Goal: Information Seeking & Learning: Stay updated

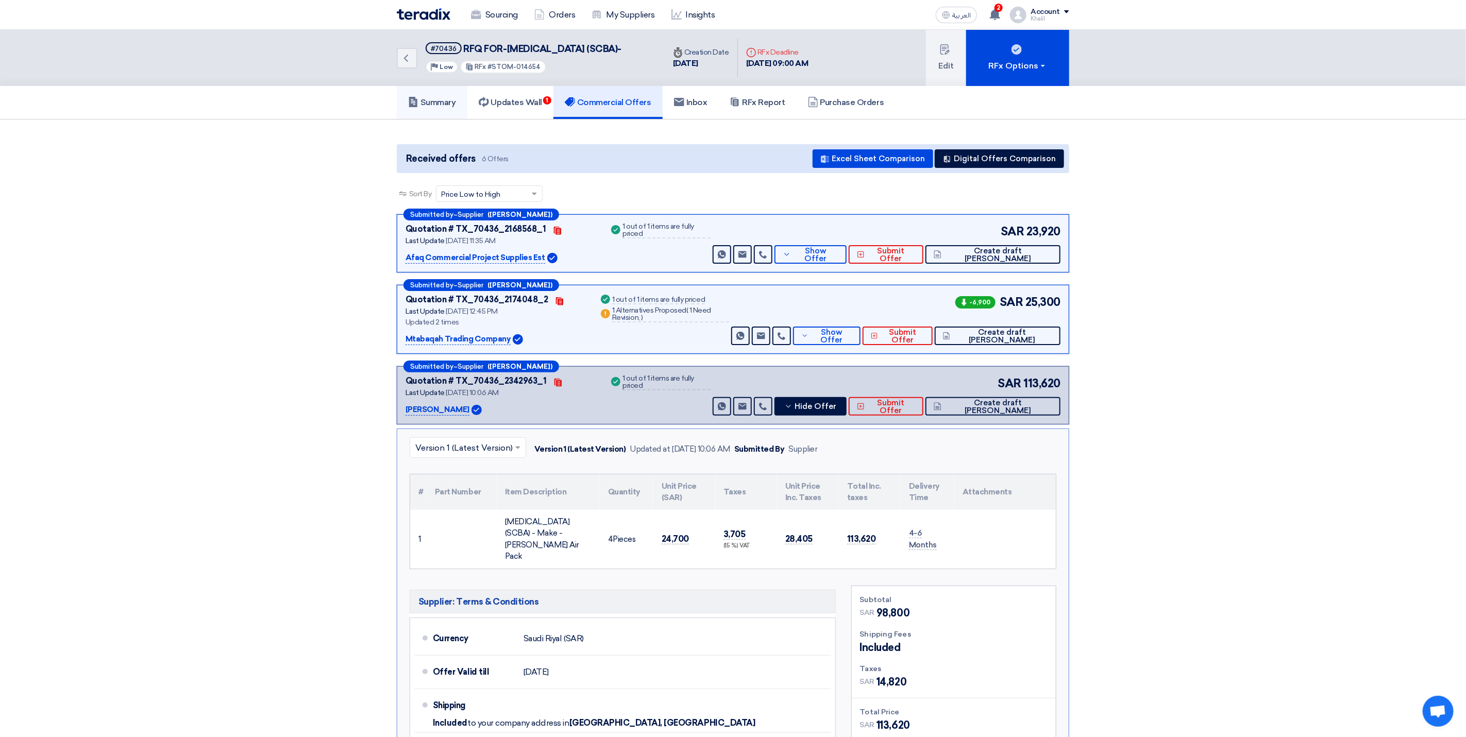
click at [437, 108] on h5 "Summary" at bounding box center [432, 102] width 48 height 10
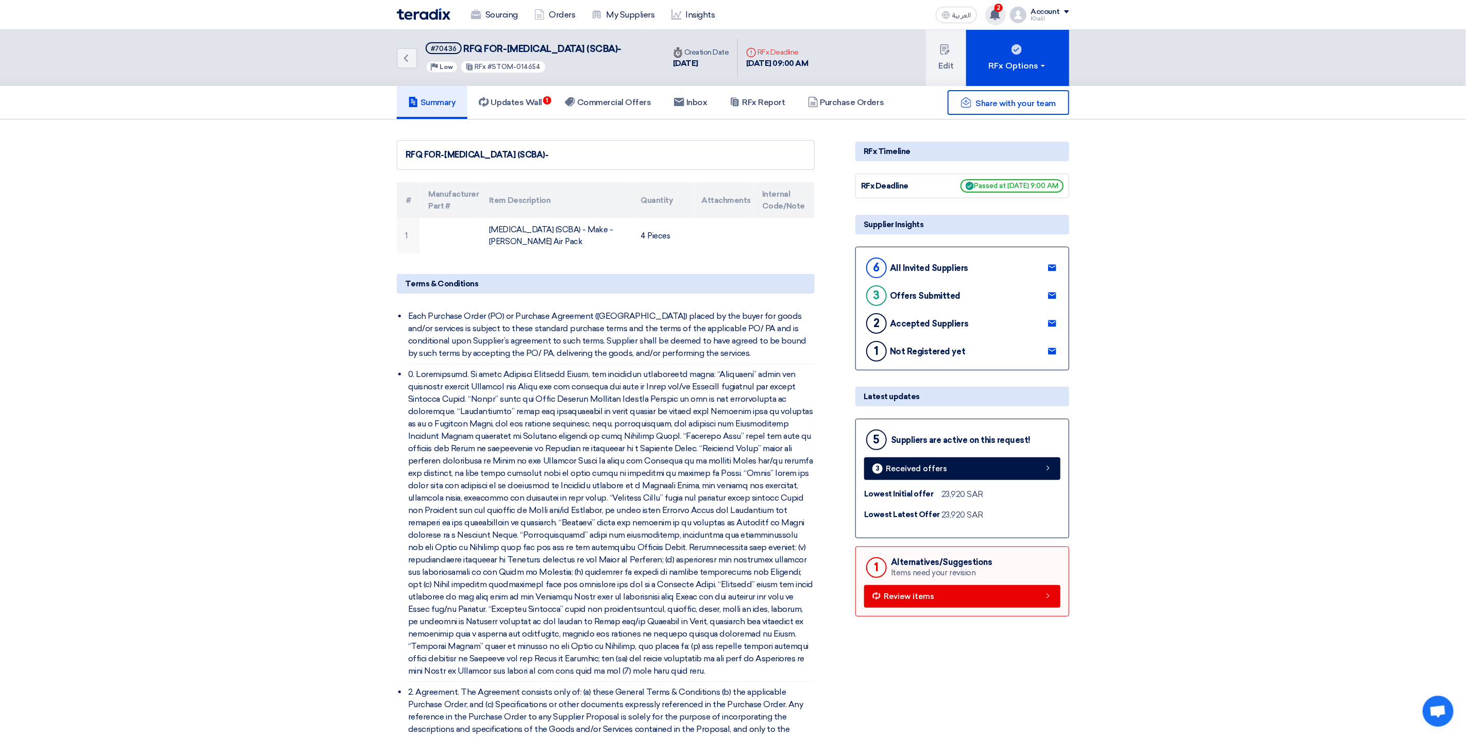
click at [1000, 13] on use at bounding box center [995, 14] width 10 height 11
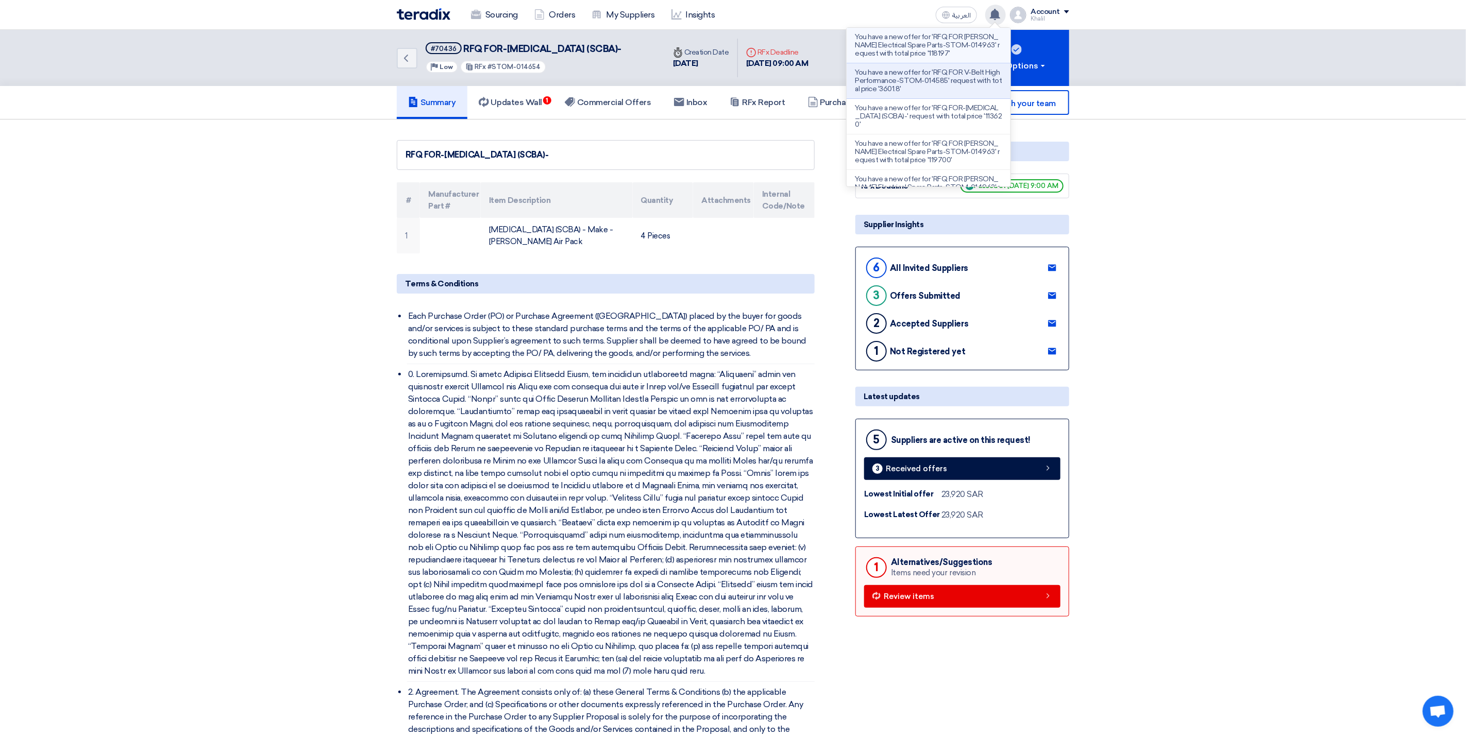
click at [954, 50] on p "You have a new offer for 'RFQ FOR [PERSON_NAME] Electrical Spare Parts-STOM-014…" at bounding box center [928, 45] width 147 height 25
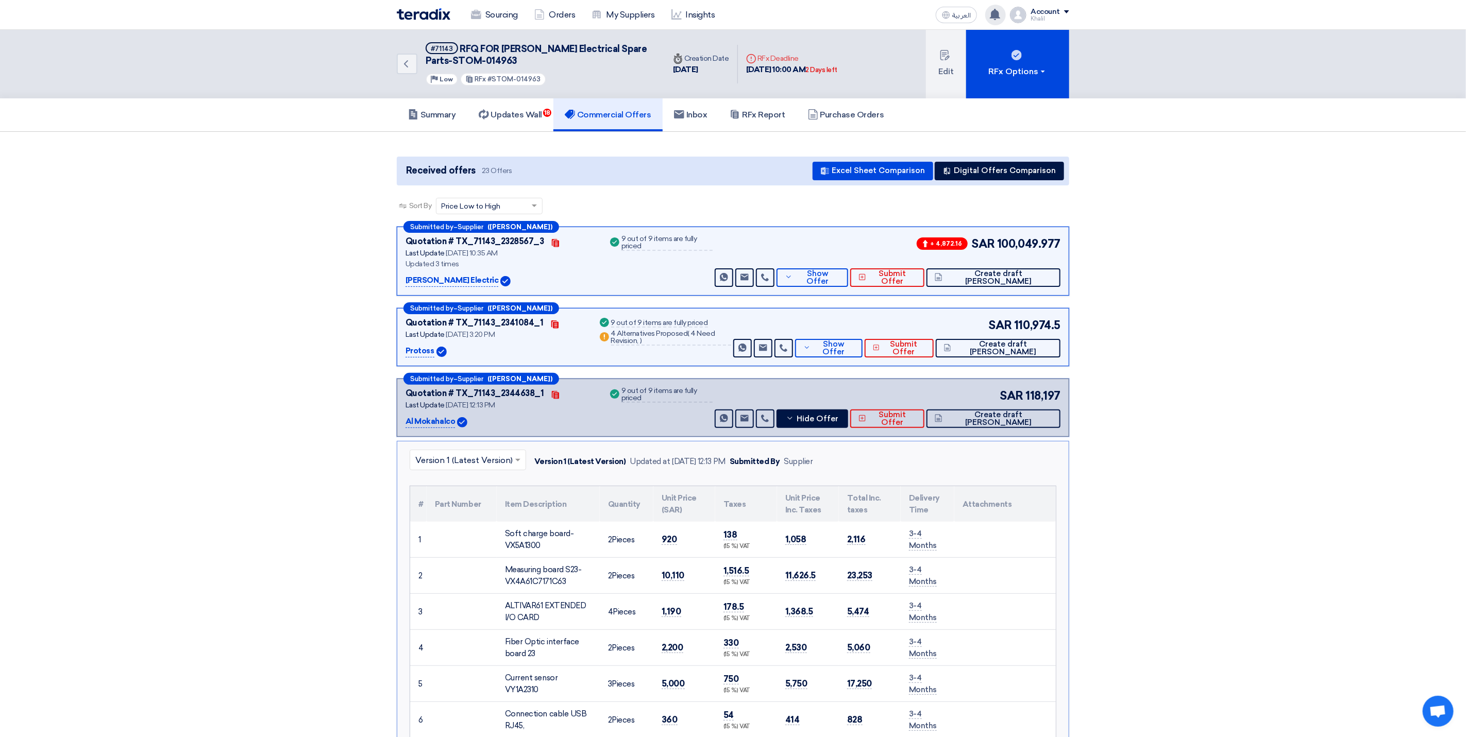
click at [998, 18] on use at bounding box center [995, 14] width 10 height 11
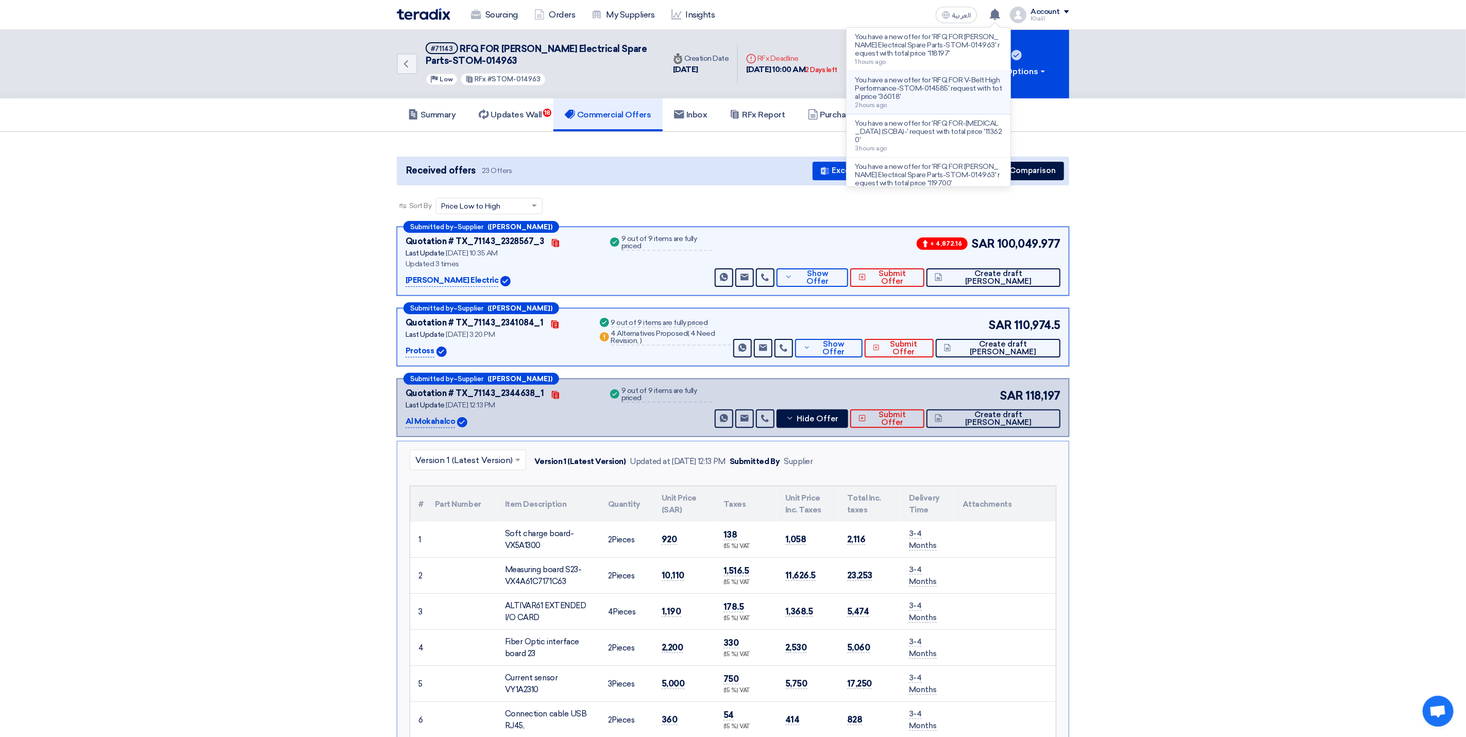
click at [960, 91] on p "You have a new offer for 'RFQ FOR V-Belt High Performance-STOM-014585' request …" at bounding box center [928, 88] width 147 height 25
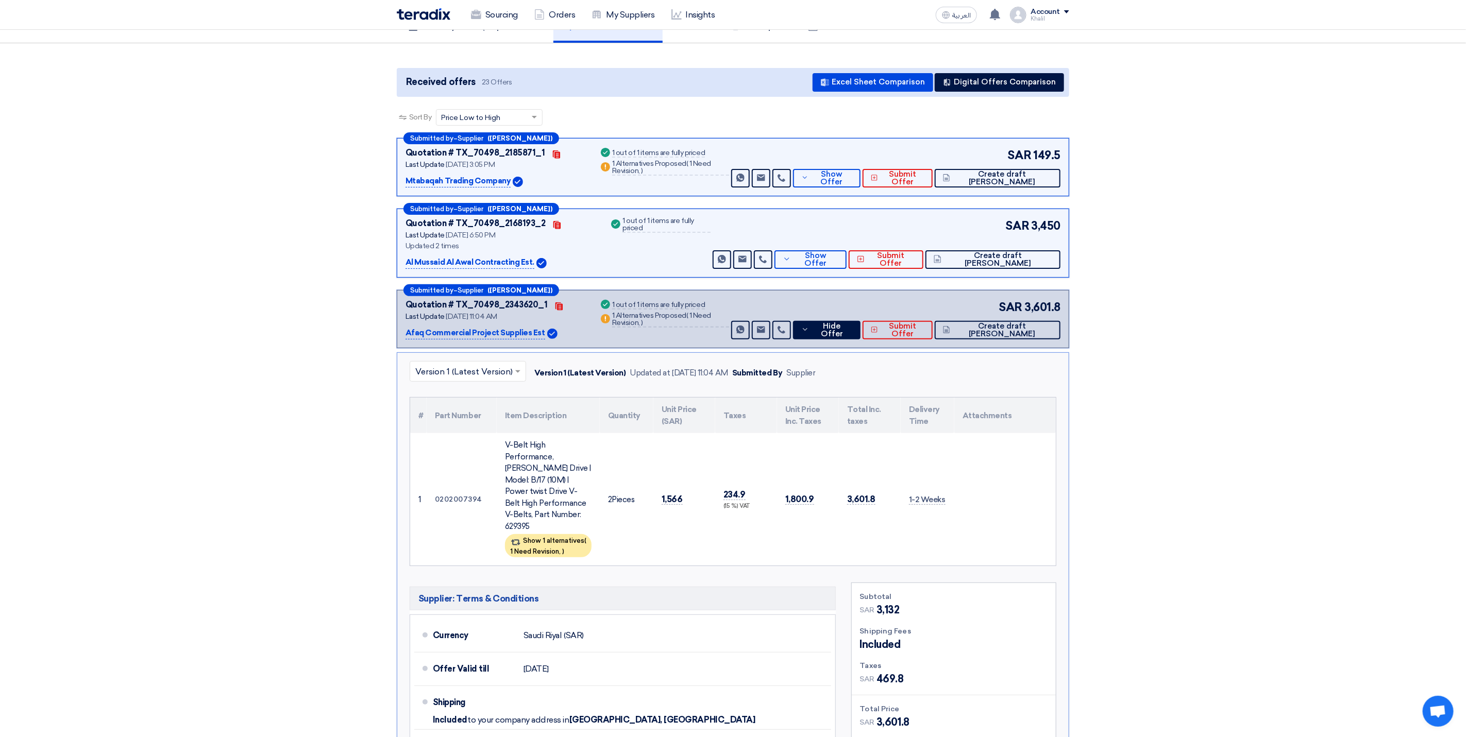
scroll to position [53, 0]
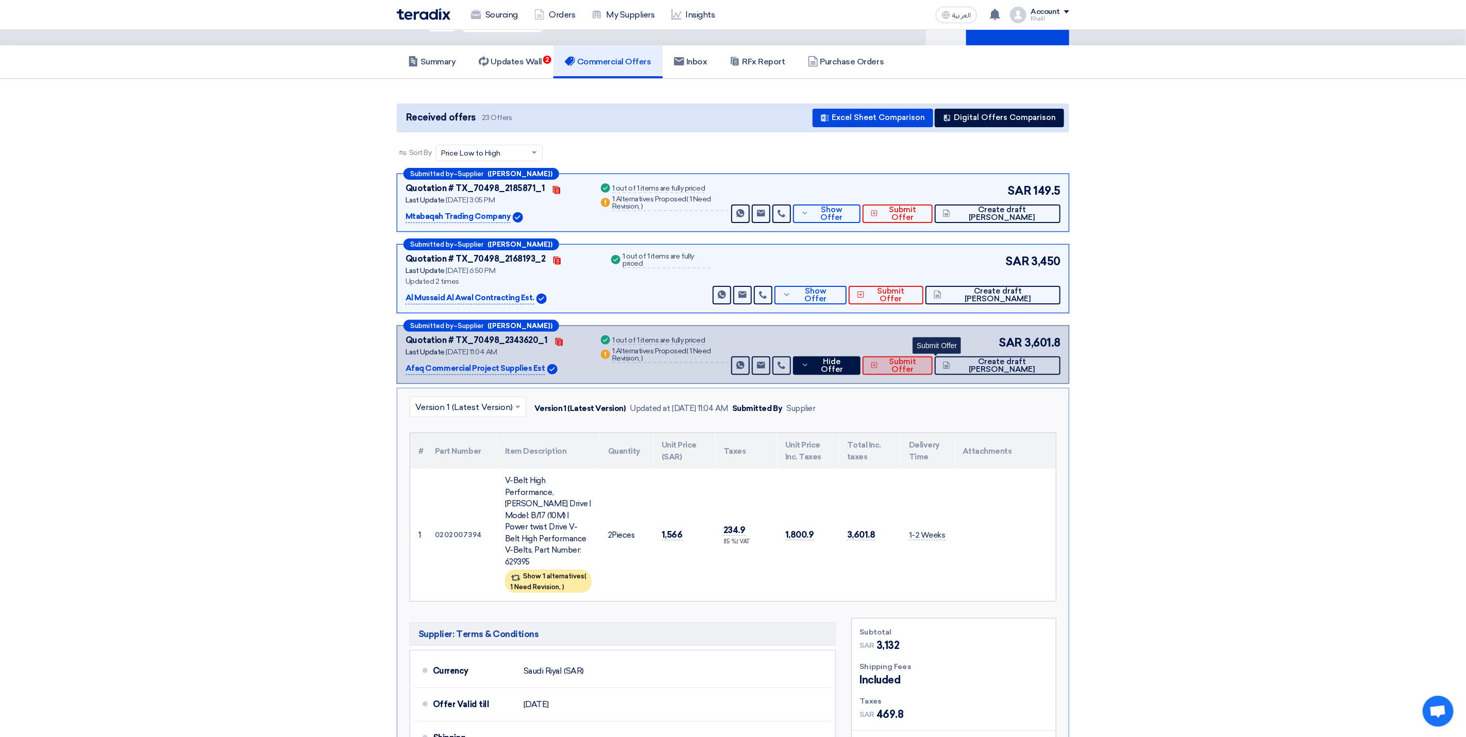
click at [917, 371] on button "Submit Offer" at bounding box center [897, 366] width 70 height 19
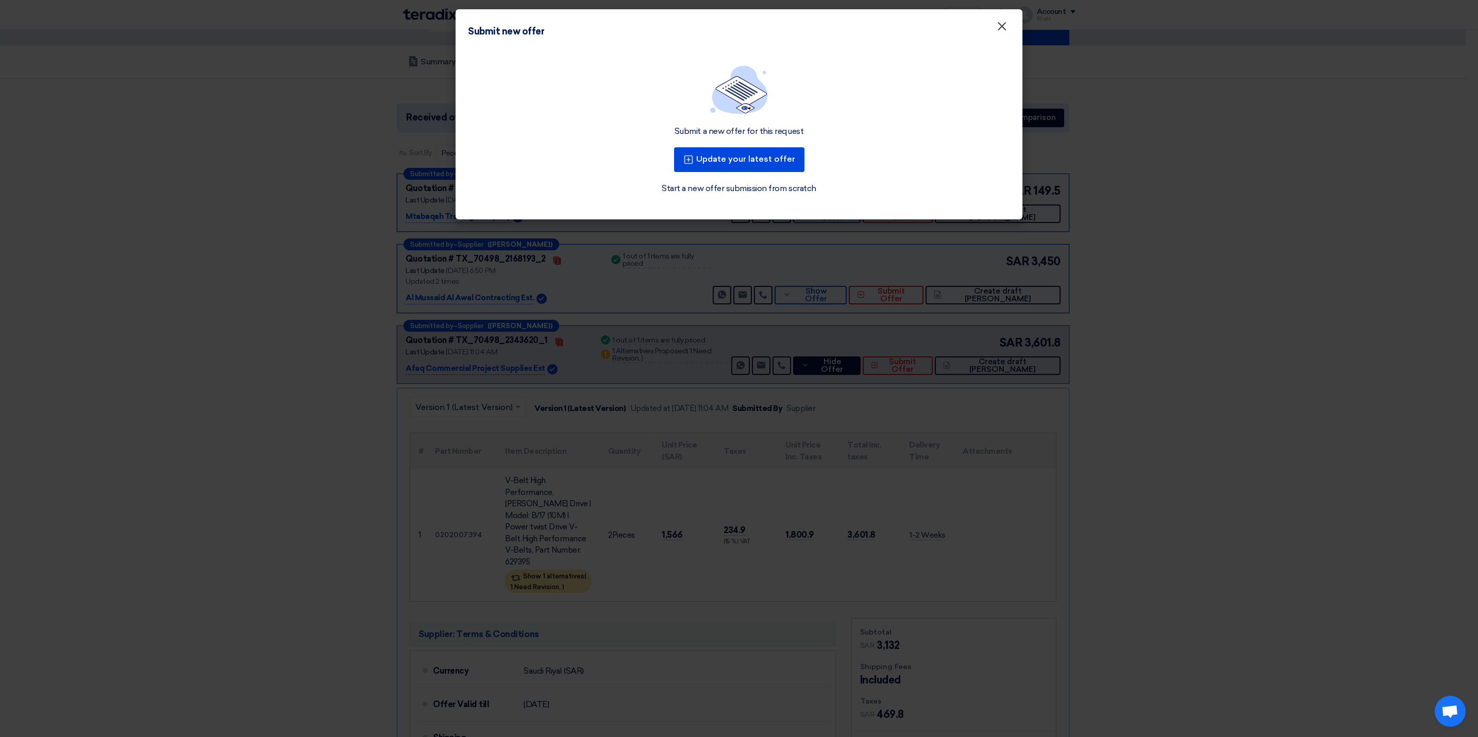
click at [1004, 32] on span "×" at bounding box center [1001, 29] width 10 height 21
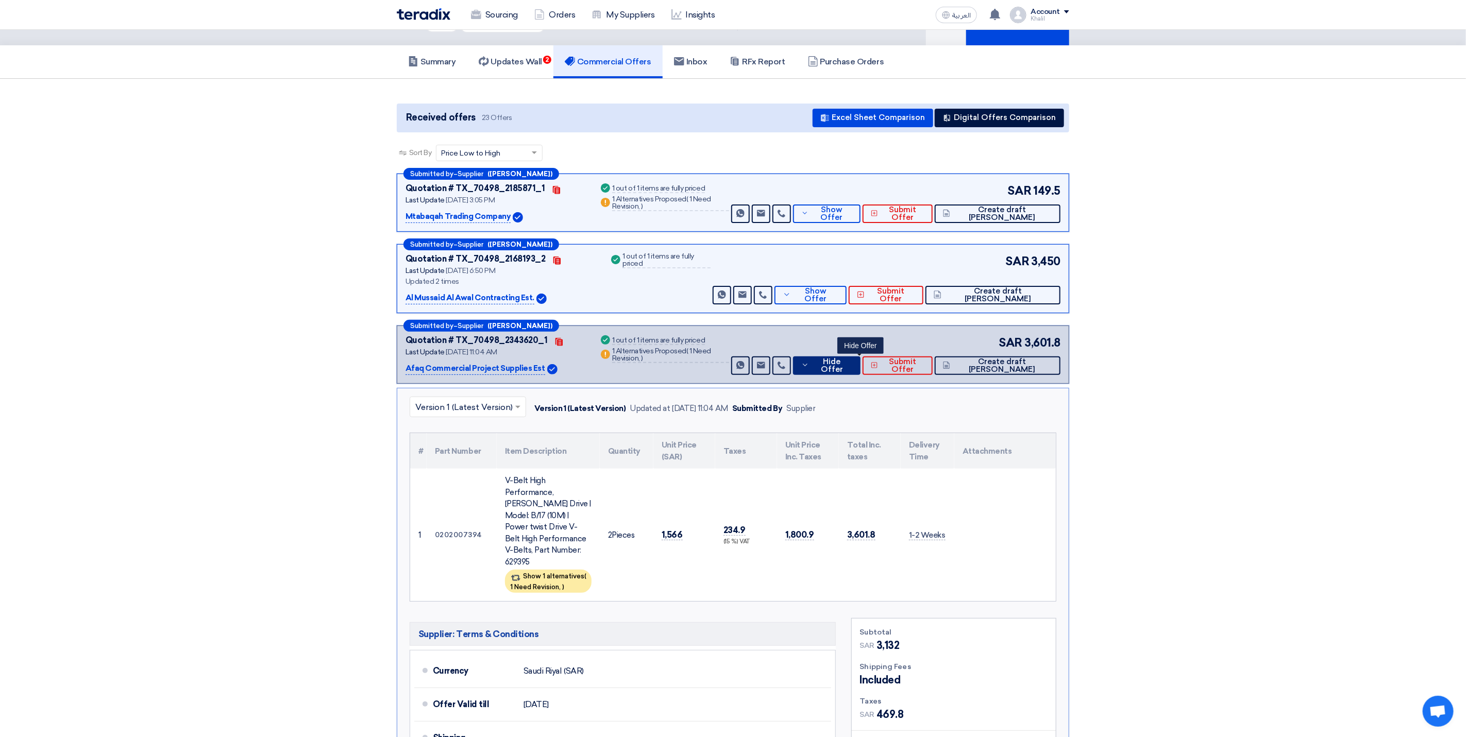
click at [852, 365] on span "Hide Offer" at bounding box center [831, 365] width 41 height 15
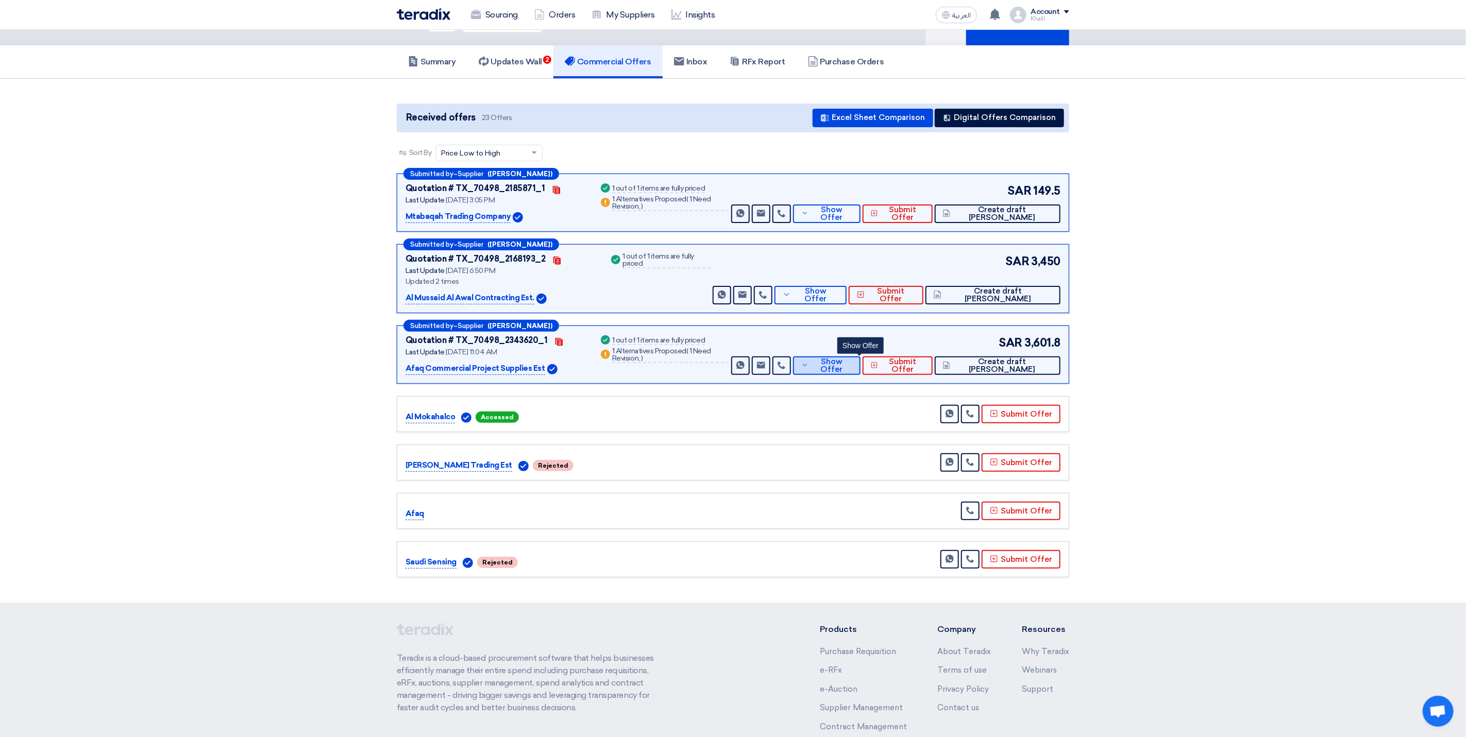
click at [809, 367] on icon at bounding box center [805, 365] width 8 height 8
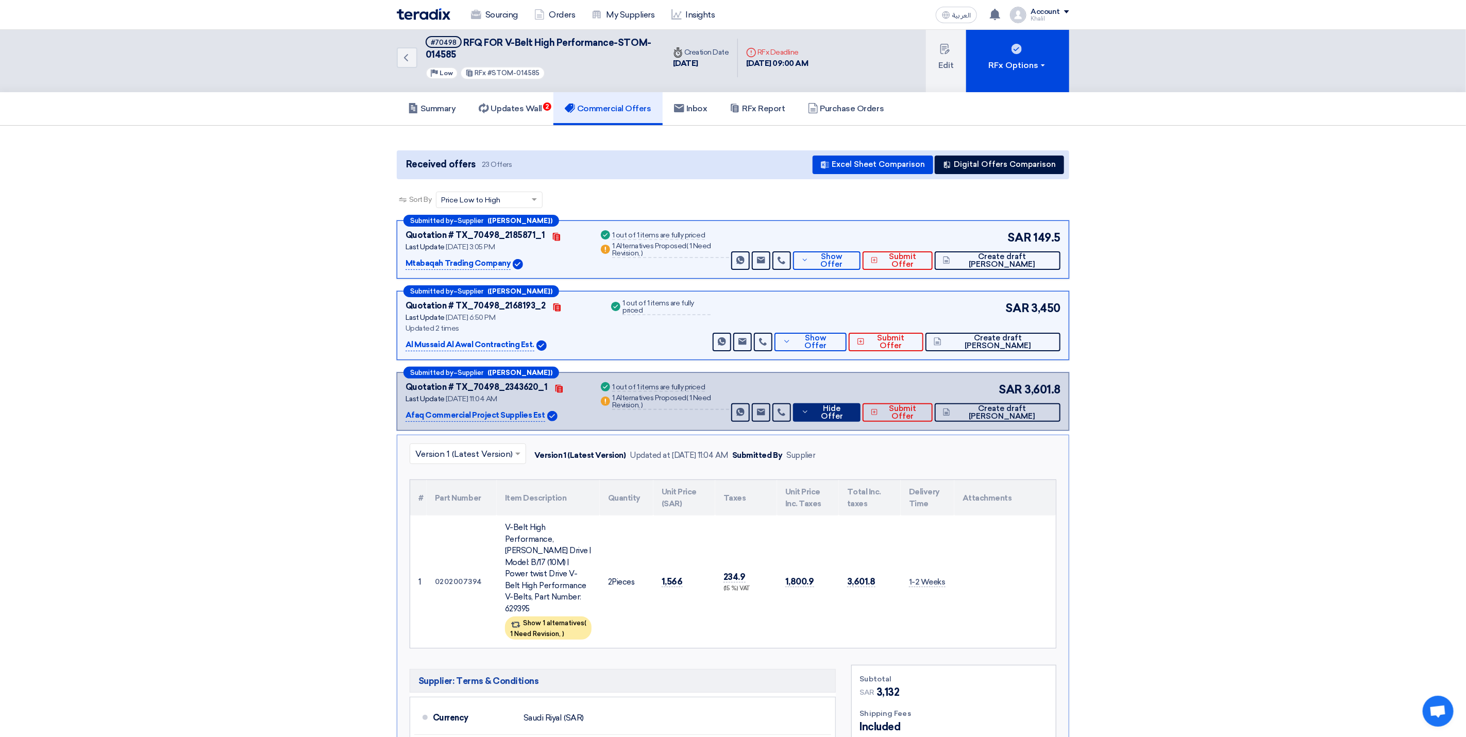
scroll to position [0, 0]
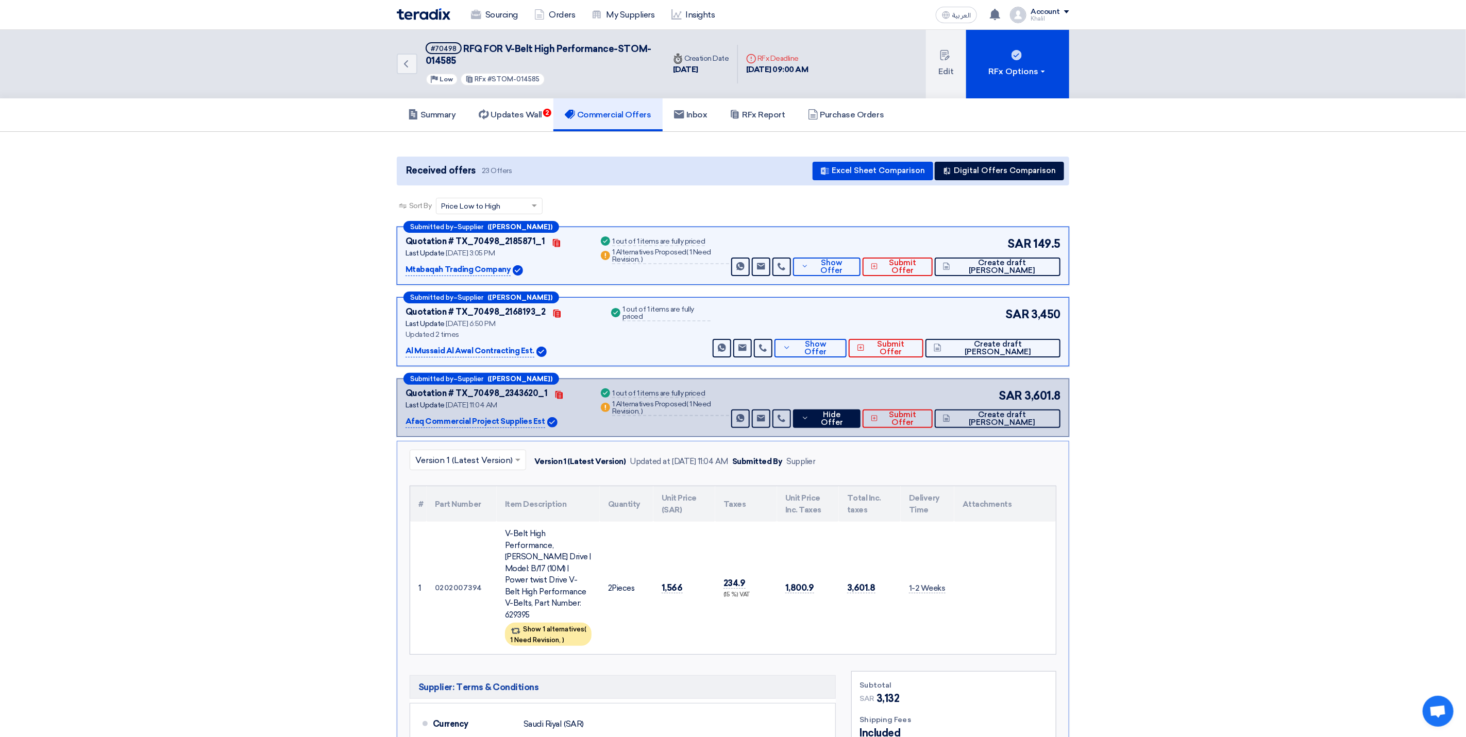
click at [1203, 328] on section "Received offers 23 Offers Excel Sheet Comparison Digital Offers Comparison Sort…" at bounding box center [733, 651] width 1466 height 1039
click at [1000, 10] on icon at bounding box center [994, 14] width 11 height 11
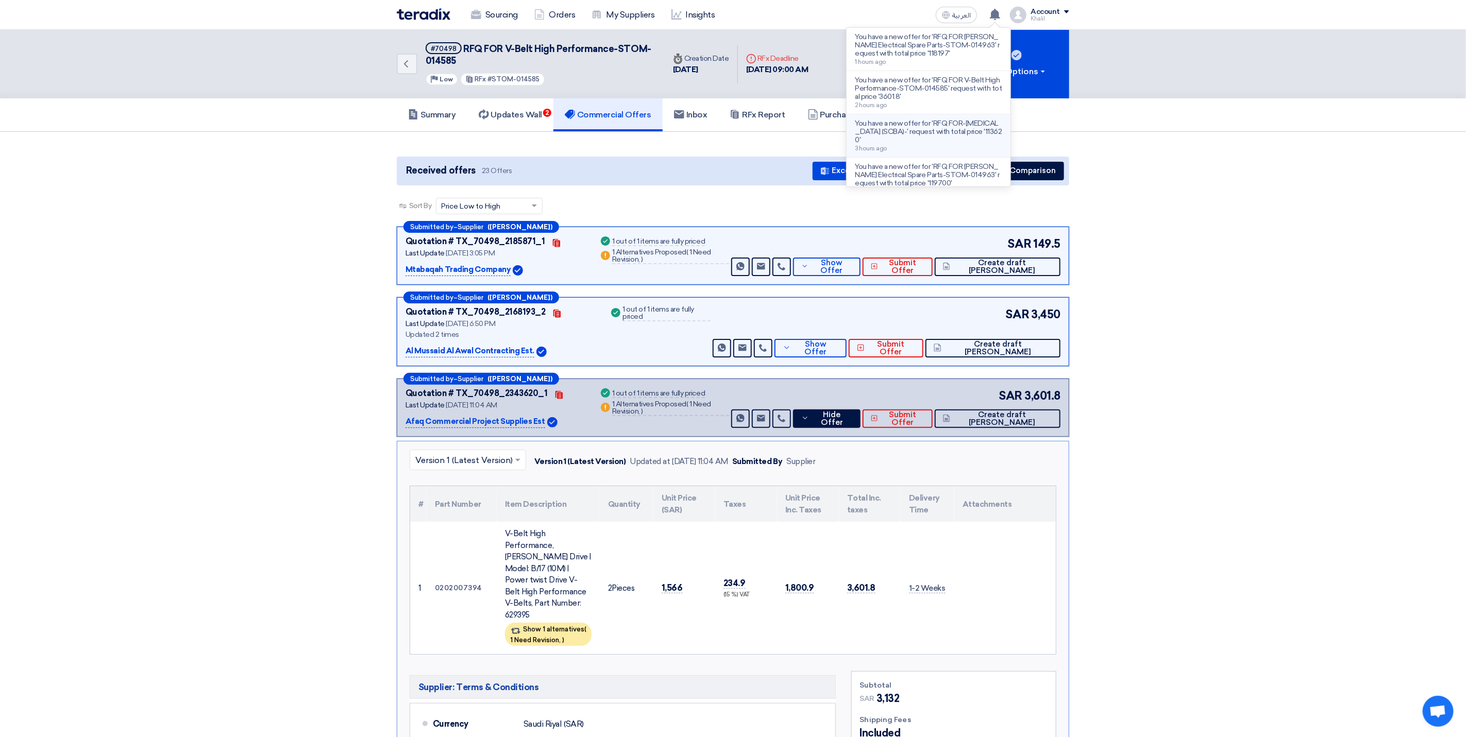
click at [963, 140] on p "You have a new offer for 'RFQ FOR-[MEDICAL_DATA] (SCBA)-' request with total pr…" at bounding box center [928, 132] width 147 height 25
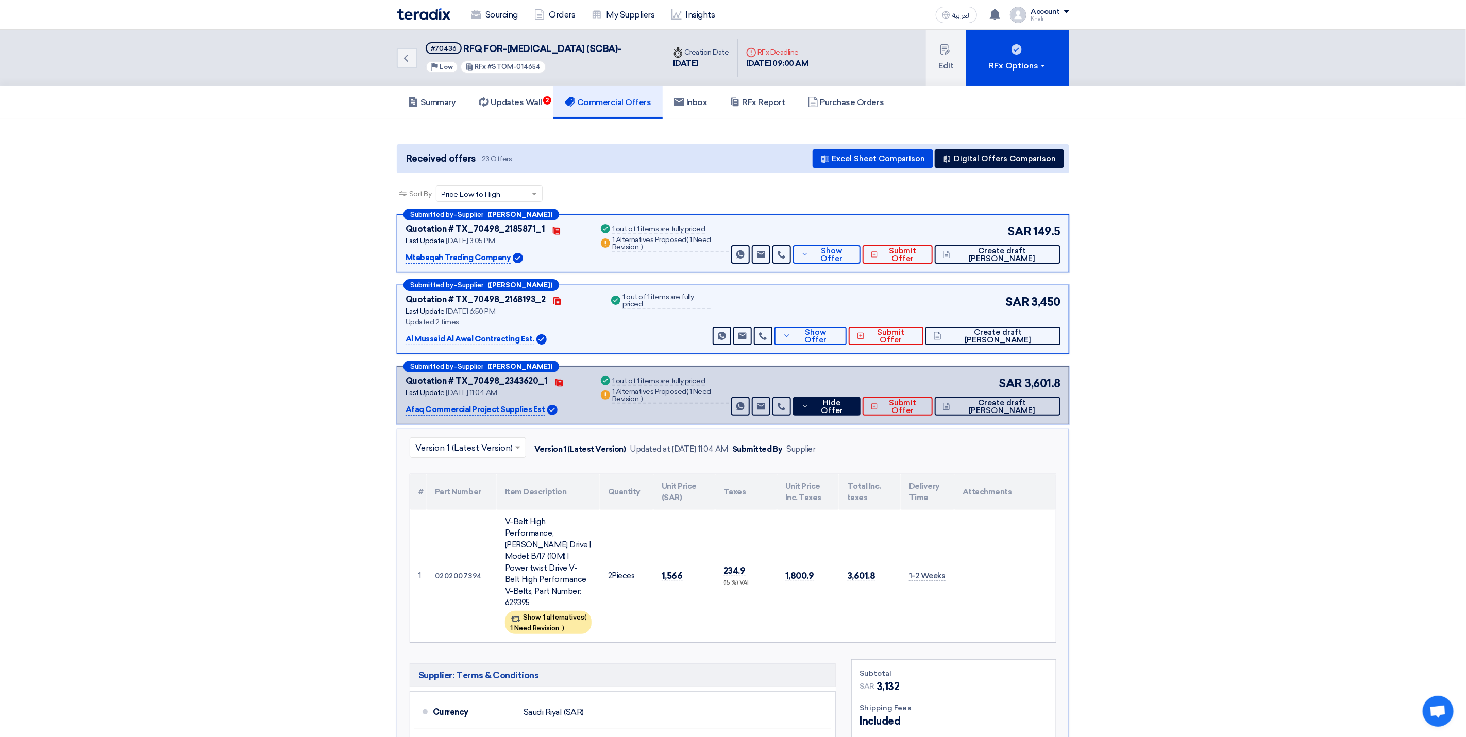
click at [1176, 368] on section "Received offers 23 Offers Excel Sheet Comparison Digital Offers Comparison Sort…" at bounding box center [733, 647] width 1466 height 1055
